Goal: Navigation & Orientation: Go to known website

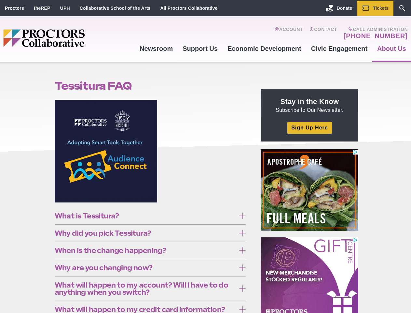
click at [205, 156] on figure at bounding box center [150, 153] width 191 height 107
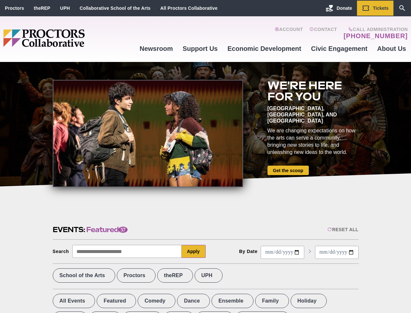
click at [205, 156] on div at bounding box center [148, 133] width 190 height 107
click at [342, 229] on div "Reset All" at bounding box center [342, 229] width 31 height 5
click at [194, 251] on button "Apply" at bounding box center [194, 250] width 24 height 13
